Goal: Information Seeking & Learning: Learn about a topic

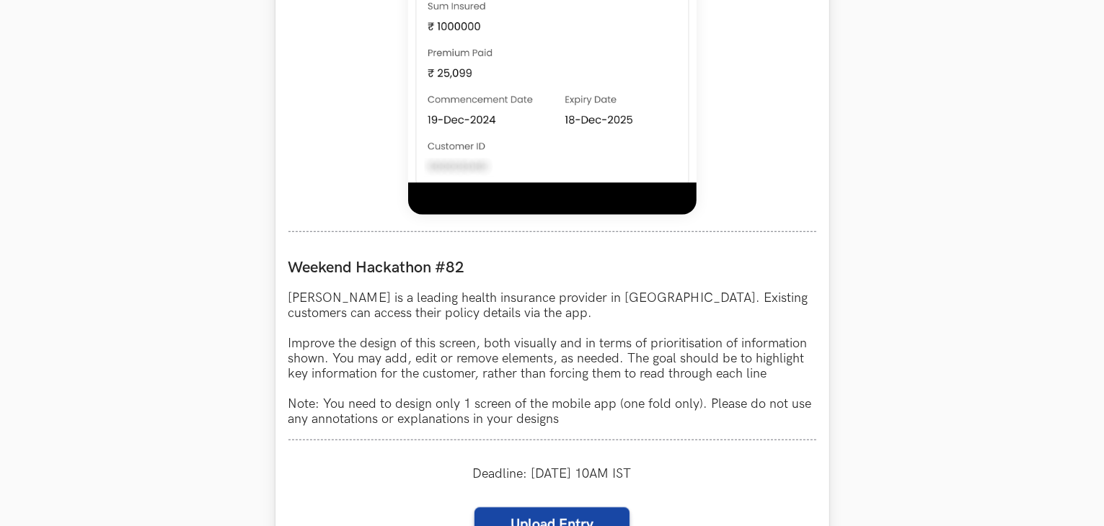
scroll to position [1094, 0]
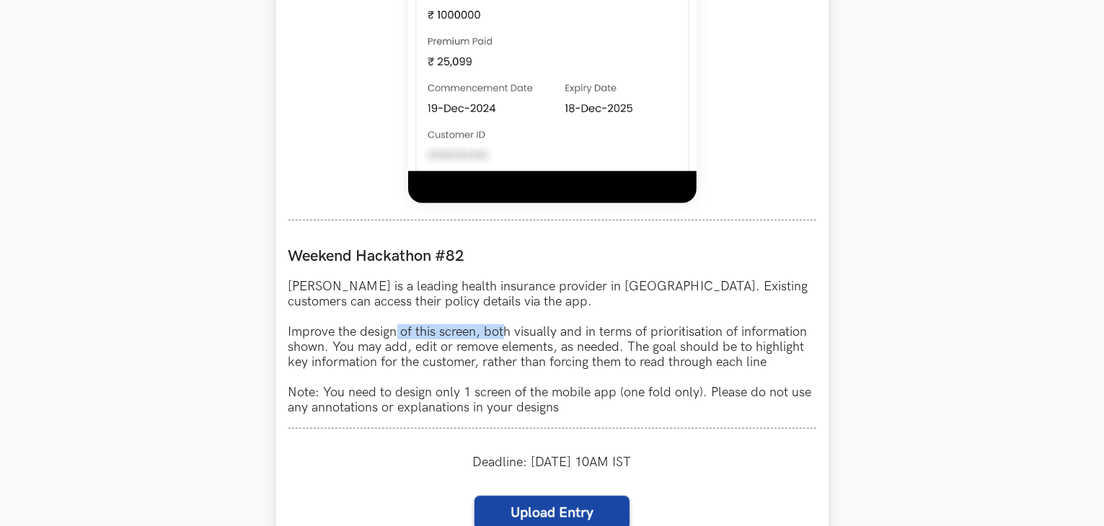
drag, startPoint x: 397, startPoint y: 332, endPoint x: 510, endPoint y: 332, distance: 113.9
click at [510, 332] on p "[PERSON_NAME] is a leading health insurance provider in [GEOGRAPHIC_DATA]. Exis…" at bounding box center [552, 347] width 528 height 136
drag, startPoint x: 497, startPoint y: 328, endPoint x: 481, endPoint y: 331, distance: 16.8
click at [499, 328] on p "[PERSON_NAME] is a leading health insurance provider in [GEOGRAPHIC_DATA]. Exis…" at bounding box center [552, 347] width 528 height 136
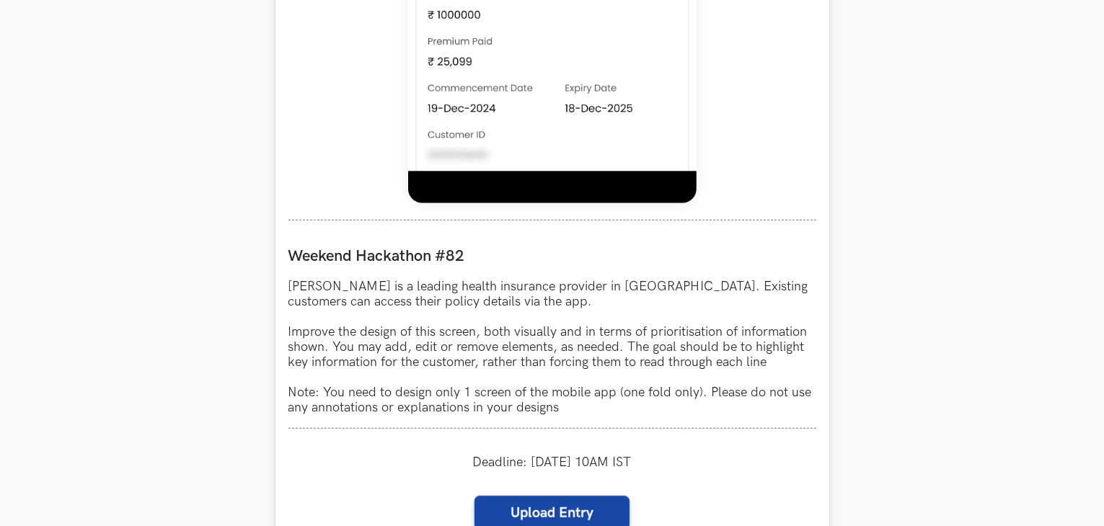
click at [330, 332] on p "[PERSON_NAME] is a leading health insurance provider in [GEOGRAPHIC_DATA]. Exis…" at bounding box center [552, 347] width 528 height 136
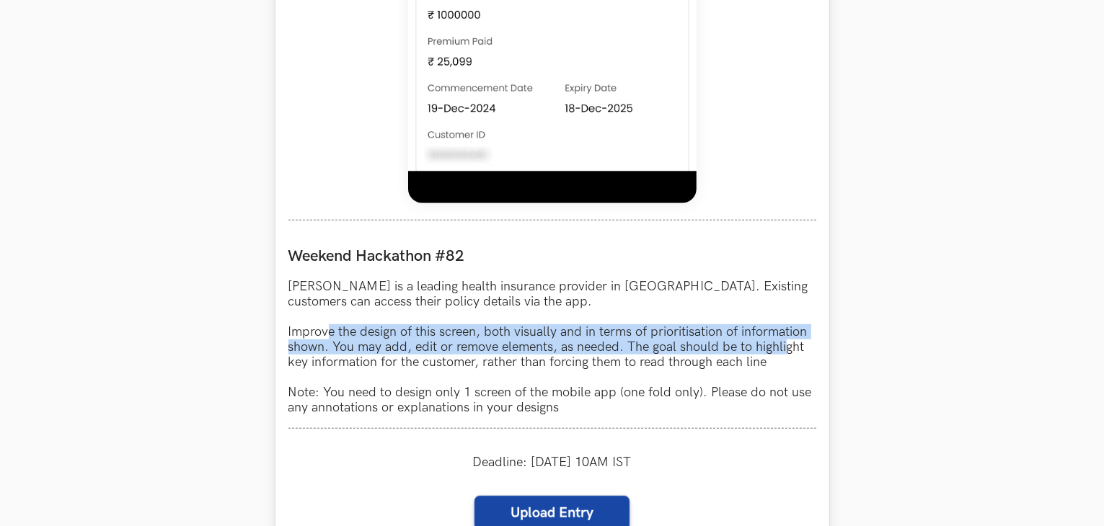
drag, startPoint x: 330, startPoint y: 332, endPoint x: 784, endPoint y: 344, distance: 454.3
click at [784, 344] on p "[PERSON_NAME] is a leading health insurance provider in [GEOGRAPHIC_DATA]. Exis…" at bounding box center [552, 347] width 528 height 136
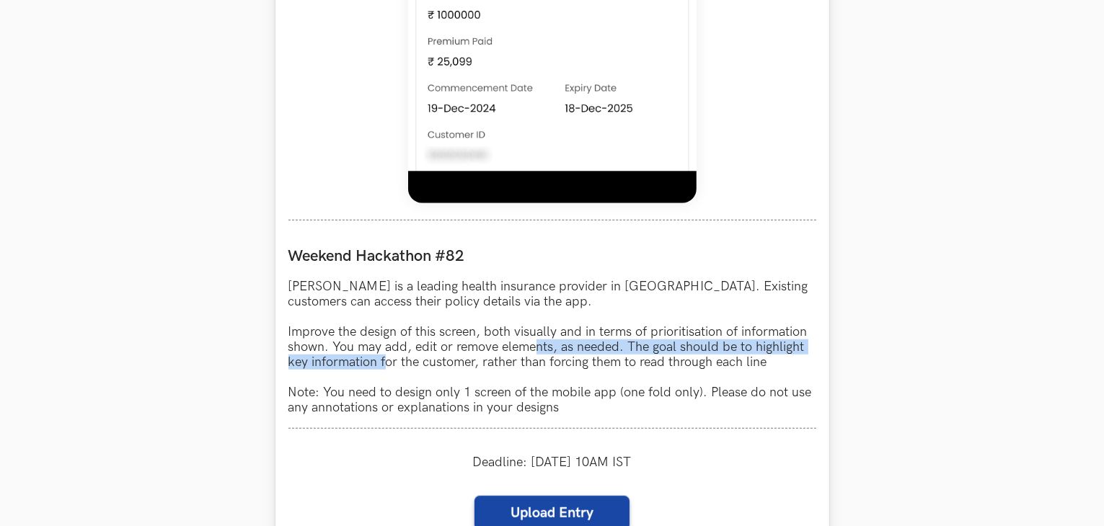
drag, startPoint x: 386, startPoint y: 358, endPoint x: 535, endPoint y: 355, distance: 148.6
click at [535, 355] on p "[PERSON_NAME] is a leading health insurance provider in [GEOGRAPHIC_DATA]. Exis…" at bounding box center [552, 347] width 528 height 136
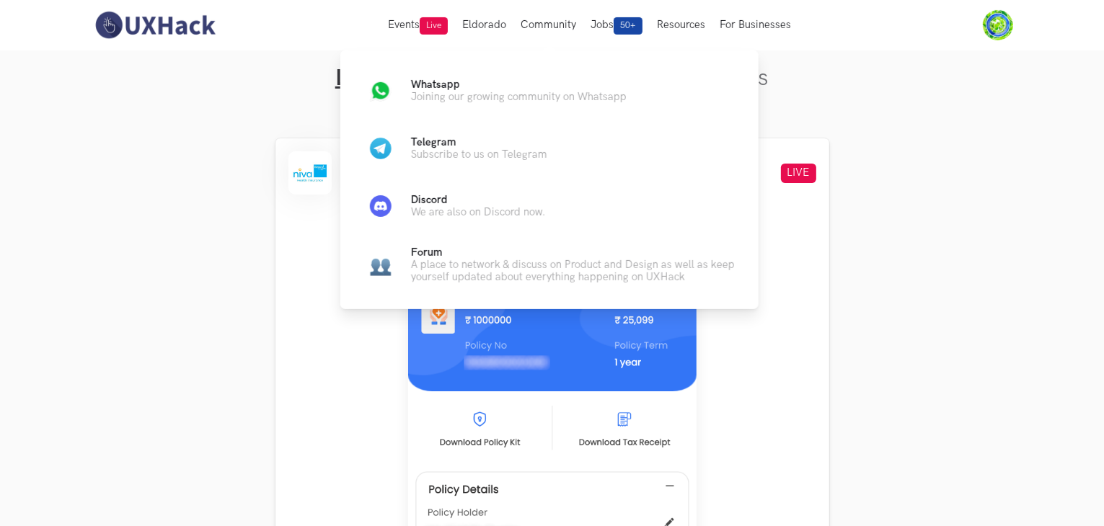
scroll to position [574, 0]
